Goal: Information Seeking & Learning: Learn about a topic

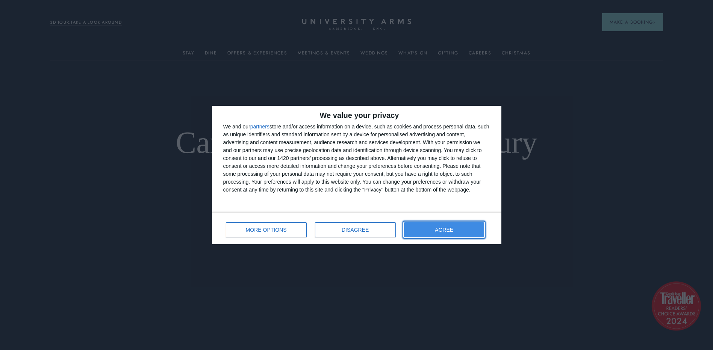
click at [449, 232] on span "AGREE" at bounding box center [444, 229] width 18 height 5
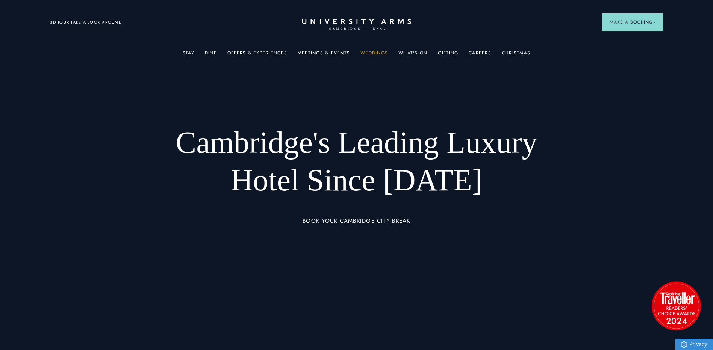
click at [374, 55] on link "Weddings" at bounding box center [373, 55] width 27 height 10
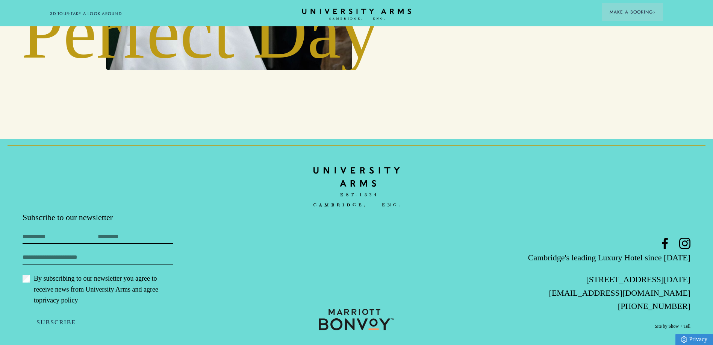
scroll to position [2819, 0]
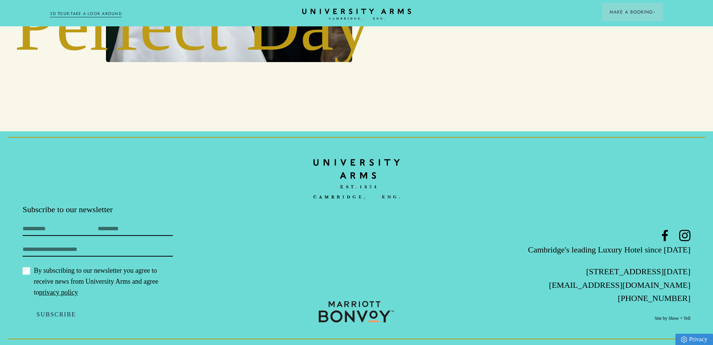
drag, startPoint x: 696, startPoint y: 274, endPoint x: 561, endPoint y: 274, distance: 135.3
click at [561, 274] on footer "Subscribe to our newsletter First Name Last Name Email By subscribing to our ne…" at bounding box center [356, 237] width 713 height 213
copy p "[STREET_ADDRESS][DATE]"
click at [336, 15] on icon "CAMBRIDGE’S LEADING LUXURY HOTEL SINCE [DATE]" at bounding box center [357, 14] width 106 height 11
